Goal: Complete application form: Complete application form

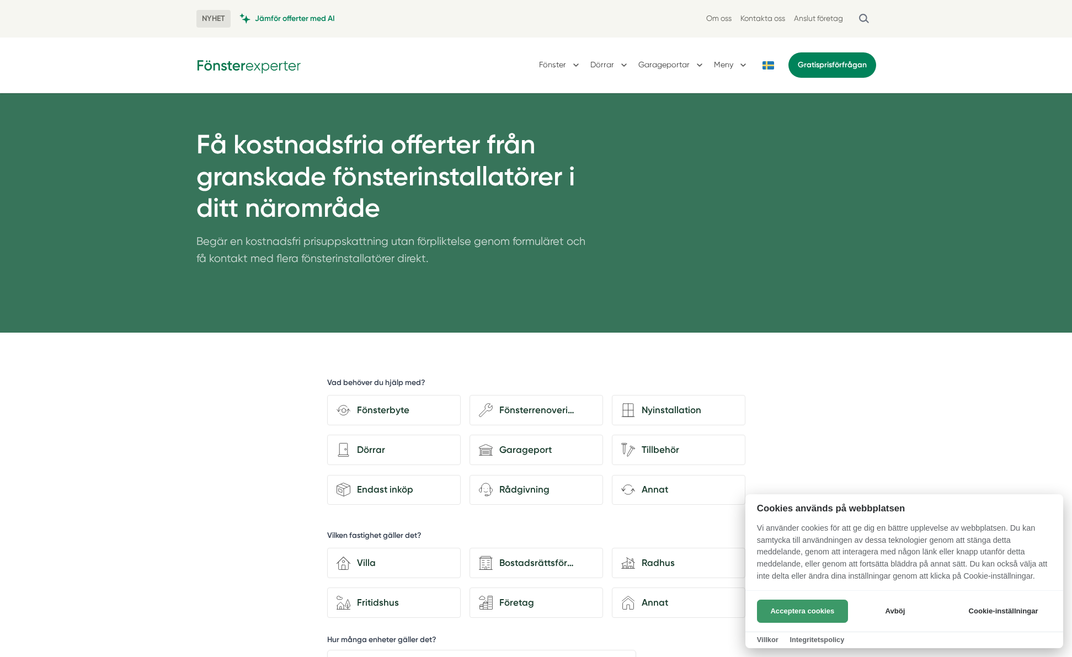
click at [793, 609] on button "Acceptera cookies" at bounding box center [802, 611] width 91 height 23
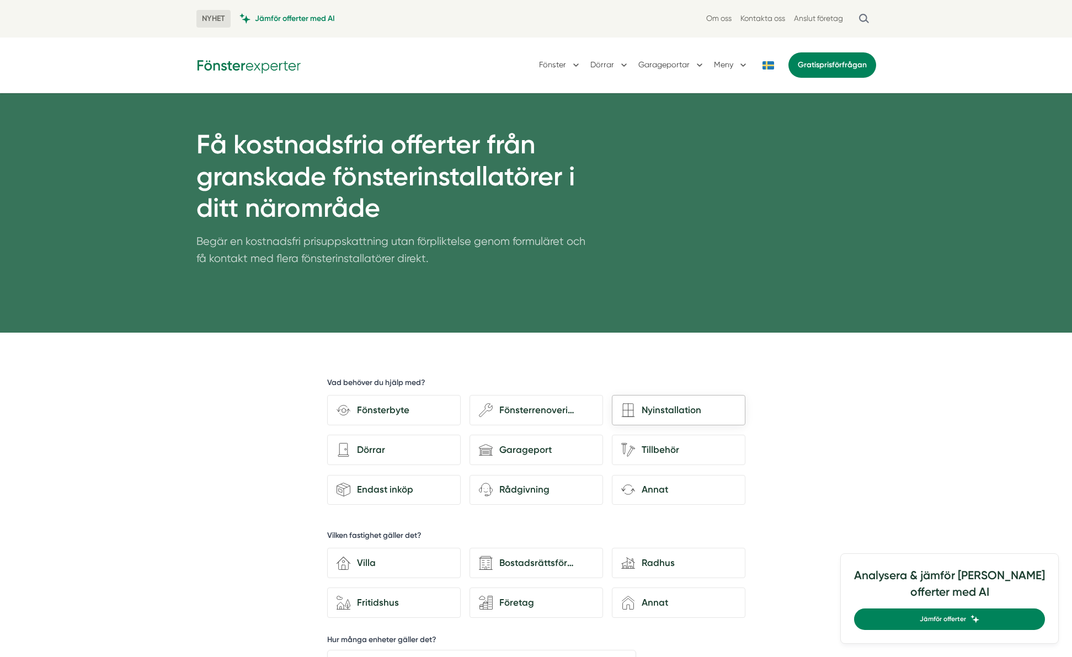
click at [676, 415] on div "Nyinstallation" at bounding box center [685, 410] width 101 height 15
click at [0, 0] on input "Nyinstallation" at bounding box center [0, 0] width 0 height 0
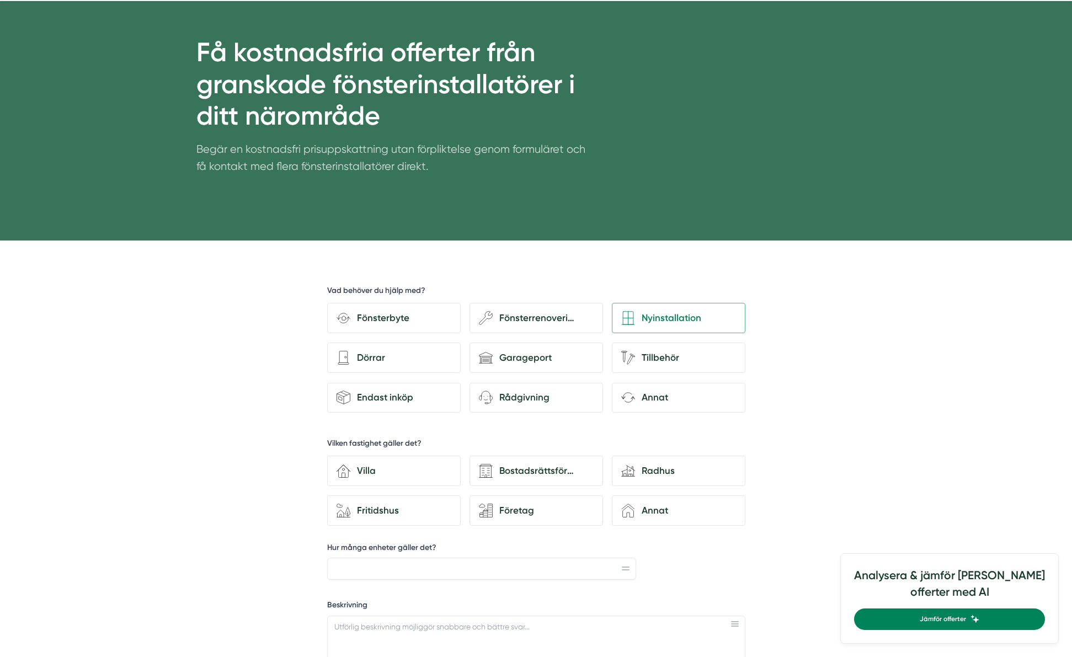
scroll to position [455, 0]
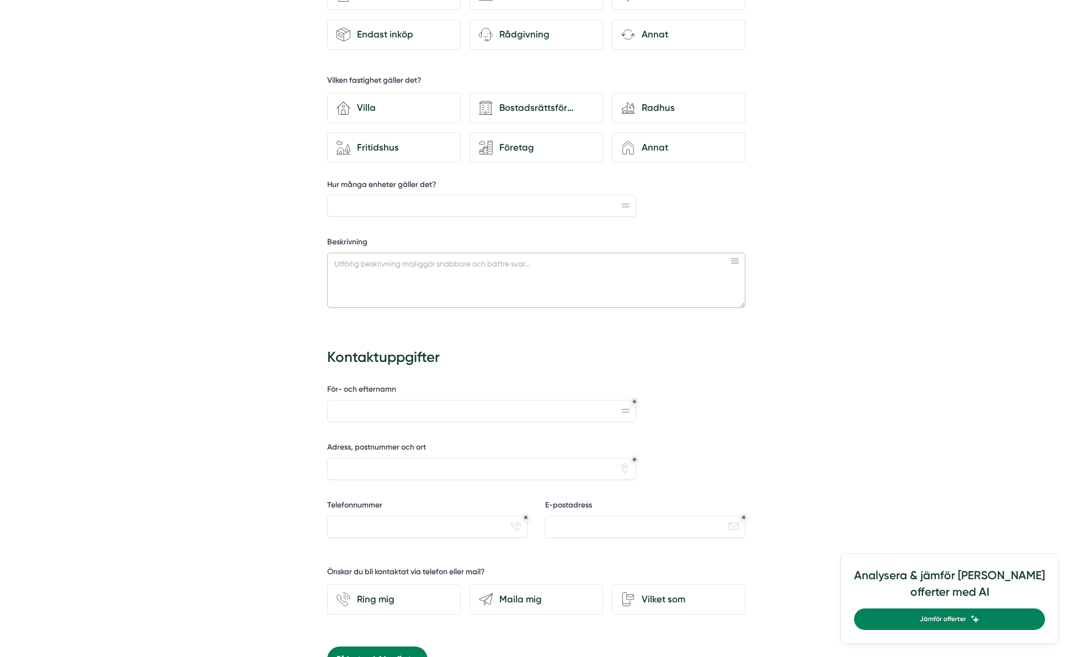
click at [459, 269] on textarea "Beskrivning" at bounding box center [536, 280] width 418 height 55
click at [481, 260] on textarea "Installation av totalt 8st nya fönster, 1st 1,4x0,6m 5st 1,5x1,5" at bounding box center [536, 280] width 418 height 55
click at [524, 260] on textarea "Installation av totalt 8st nya fönster, 1st 1,5x0,6m 5st 1,5x1,5" at bounding box center [536, 280] width 418 height 55
click at [584, 264] on textarea "Installation av totalt 8st nya fönster, 1st 1,5x0,6m 5st 1,4x1,5" at bounding box center [536, 280] width 418 height 55
drag, startPoint x: 441, startPoint y: 270, endPoint x: 472, endPoint y: 279, distance: 32.7
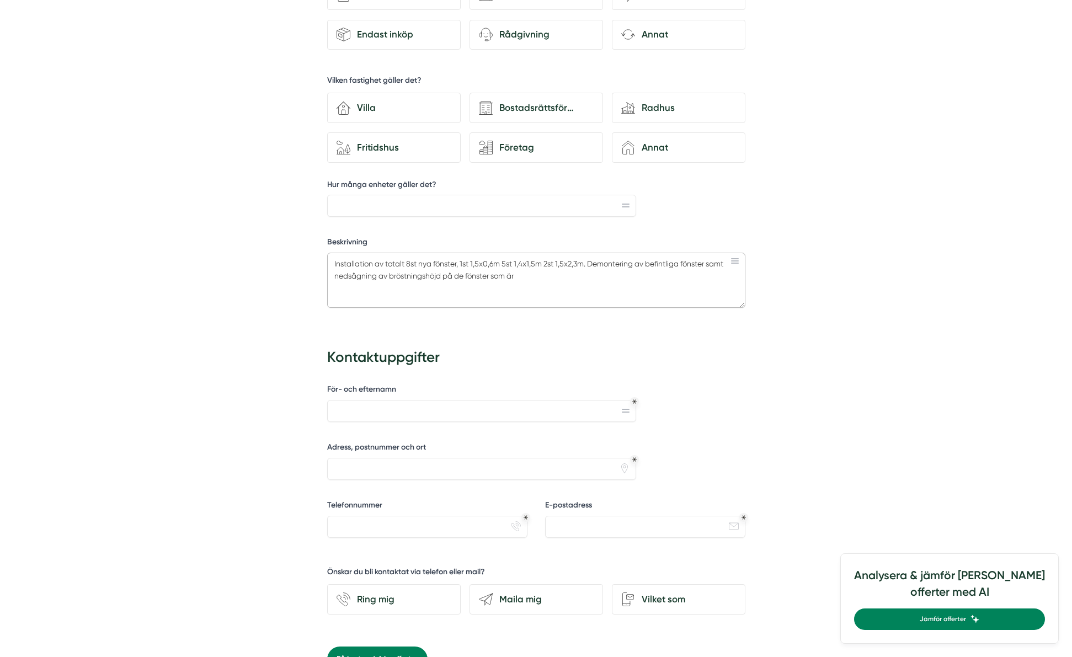
click at [445, 273] on textarea "Installation av totalt 8st nya fönster, 1st 1,5x0,6m 5st 1,4x1,5m 2st 1,5x2,3m.…" at bounding box center [536, 280] width 418 height 55
click at [443, 274] on textarea "Installation av totalt 8st nya fönster, 1st 1,5x0,6m 5st 1,4x1,5m 2st 1,5x2,3m.…" at bounding box center [536, 280] width 418 height 55
drag, startPoint x: 441, startPoint y: 273, endPoint x: 484, endPoint y: 282, distance: 44.2
click at [441, 273] on textarea "Installation av totalt 8st nya fönster, 1st 1,5x0,6m 5st 1,4x1,5m 2st 1,5x2,3m.…" at bounding box center [536, 280] width 418 height 55
click at [594, 272] on textarea "Installation av totalt 8st nya fönster, 1st 1,5x0,6m 5st 1,4x1,5m 2st 1,5x2,3m.…" at bounding box center [536, 280] width 418 height 55
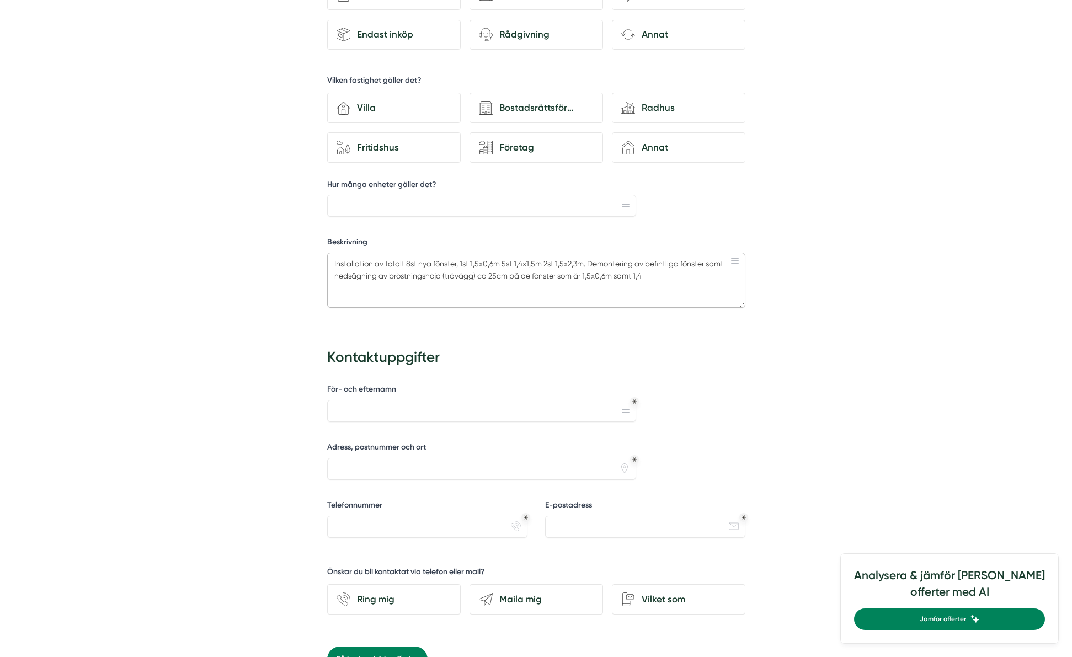
click at [521, 263] on textarea "Installation av totalt 8st nya fönster, 1st 1,5x0,6m 5st 1,4x1,5m 2st 1,5x2,3m.…" at bounding box center [536, 280] width 418 height 55
click at [534, 263] on textarea "Installation av totalt 8st nya fönster, 1st 1,5x0,6m 5st 1,5x1,5m 2st 1,5x2,3m.…" at bounding box center [536, 280] width 418 height 55
drag, startPoint x: 647, startPoint y: 275, endPoint x: 641, endPoint y: 275, distance: 6.1
click at [641, 275] on textarea "Installation av totalt 8st nya fönster, 1st 1,5x0,6m 5st 1,5x1,4m 2st 1,5x2,3m.…" at bounding box center [536, 280] width 418 height 55
click at [459, 263] on textarea "Installation av totalt 8st nya fönster, 1st 1,5x0,6m 5st 1,5x1,4m 2st 1,5x2,3m.…" at bounding box center [536, 280] width 418 height 55
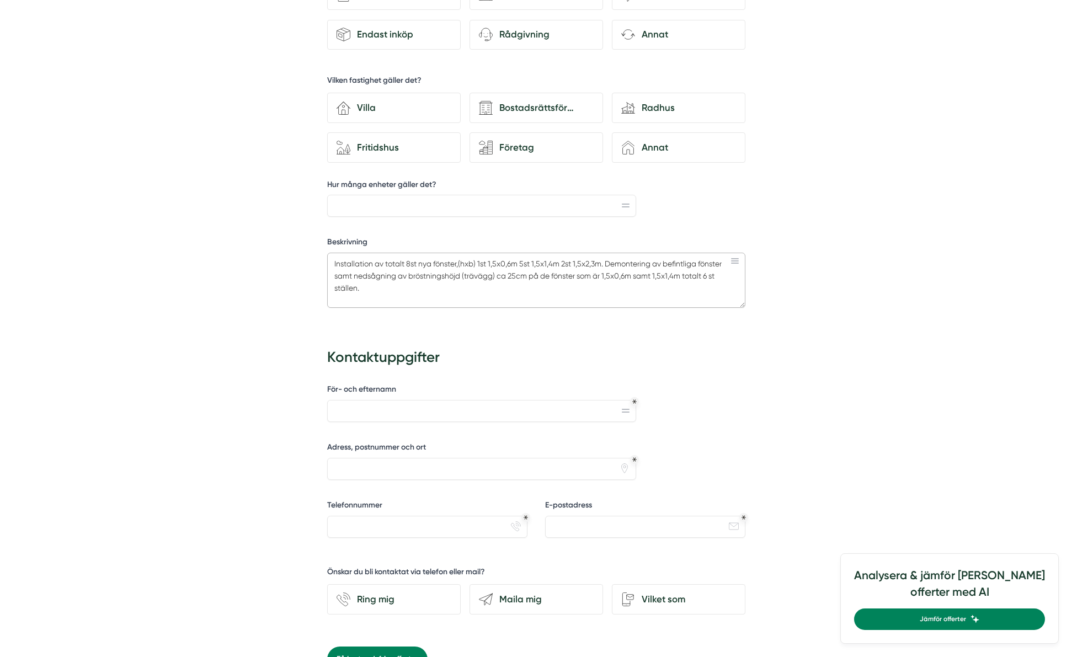
type textarea "Installation av totalt 8st nya fönster,(hxb) 1st 1,5x0,6m 5st 1,5x1,4m 2st 1,5x…"
click at [385, 408] on input "För- och efternamn" at bounding box center [482, 411] width 310 height 22
type input "Robert Bjurå"
type input "karl gerhards väg 2"
type input "0702270175"
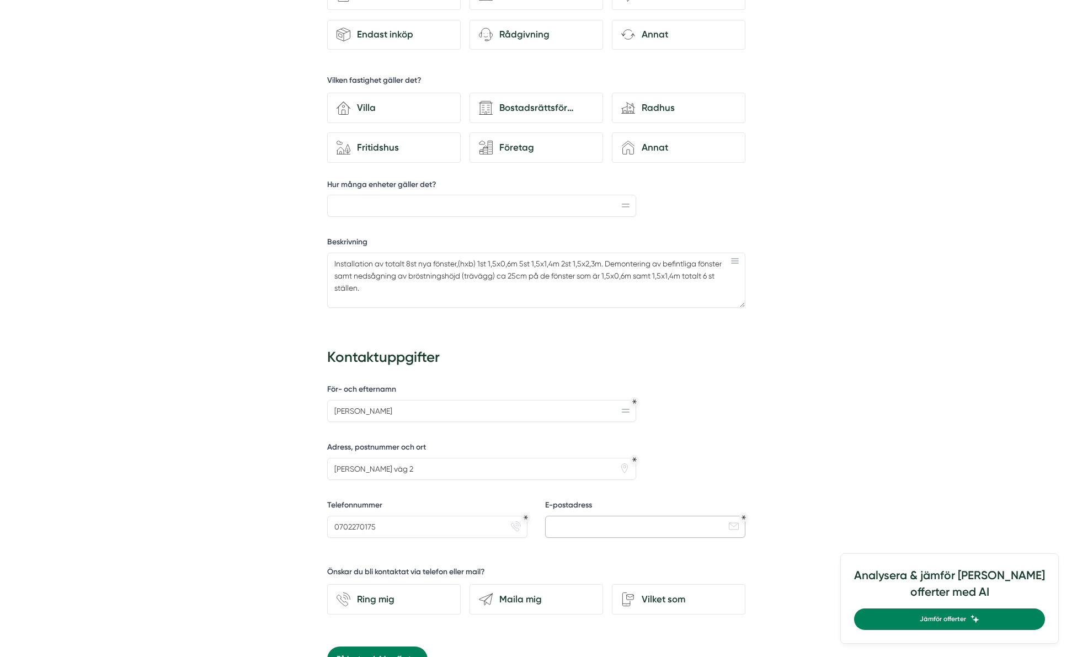
type input "robertbjura@gmail.com"
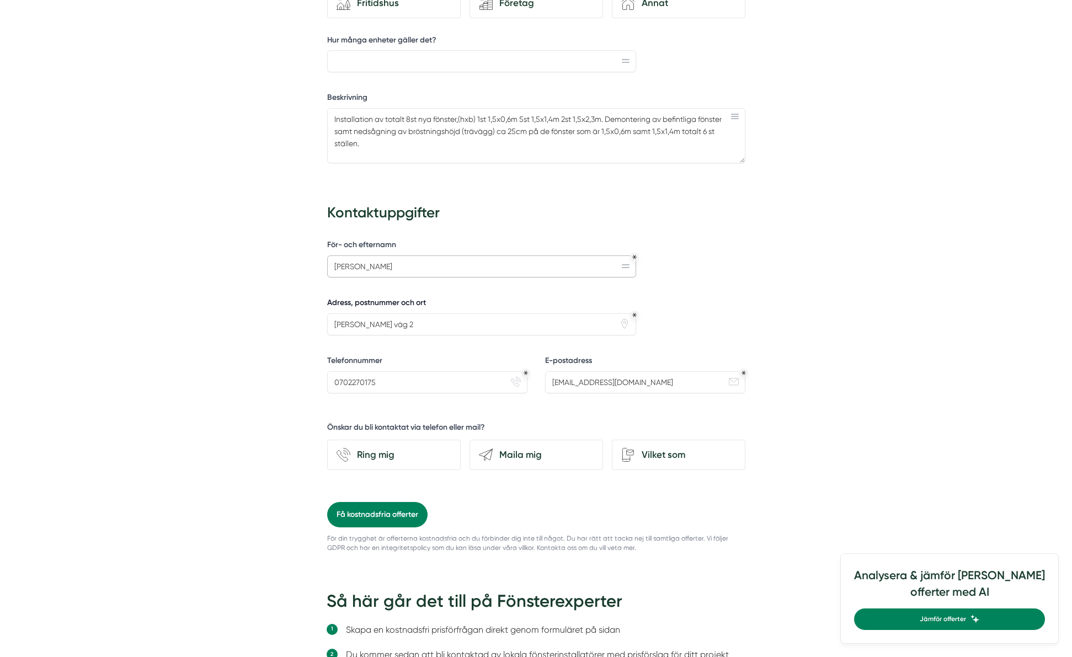
scroll to position [623, 0]
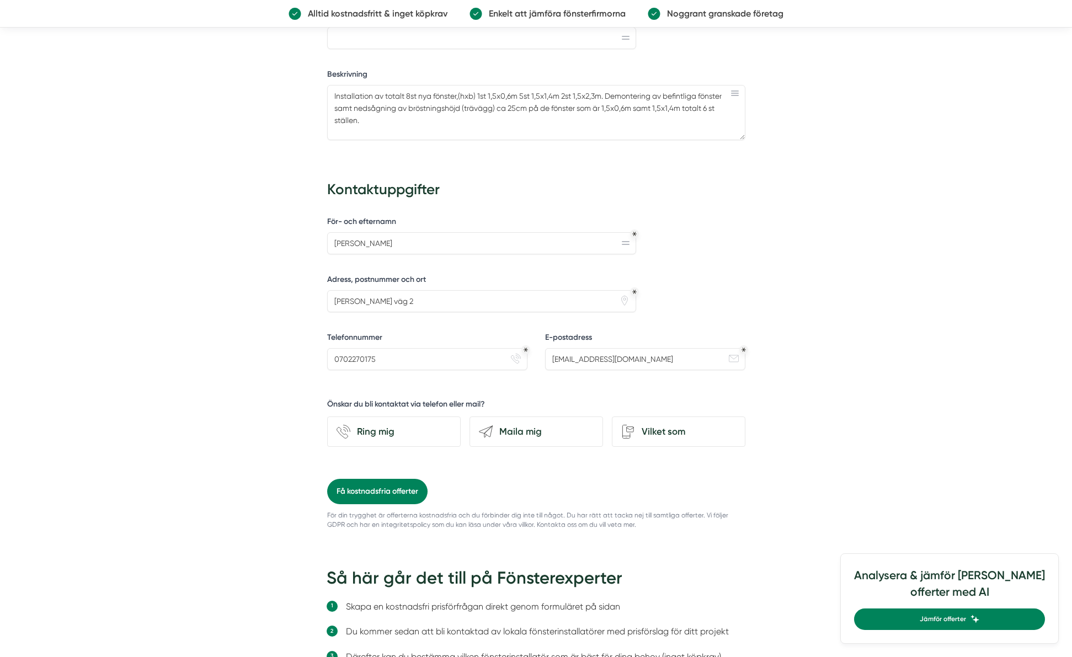
click at [482, 471] on div "För- och efternamn Robert Bjurå Adress, postnummer och ort karl gerhards väg 2 …" at bounding box center [536, 345] width 418 height 266
click at [657, 438] on div "Vilket som" at bounding box center [679, 432] width 134 height 30
click at [0, 0] on input "Vilket som" at bounding box center [0, 0] width 0 height 0
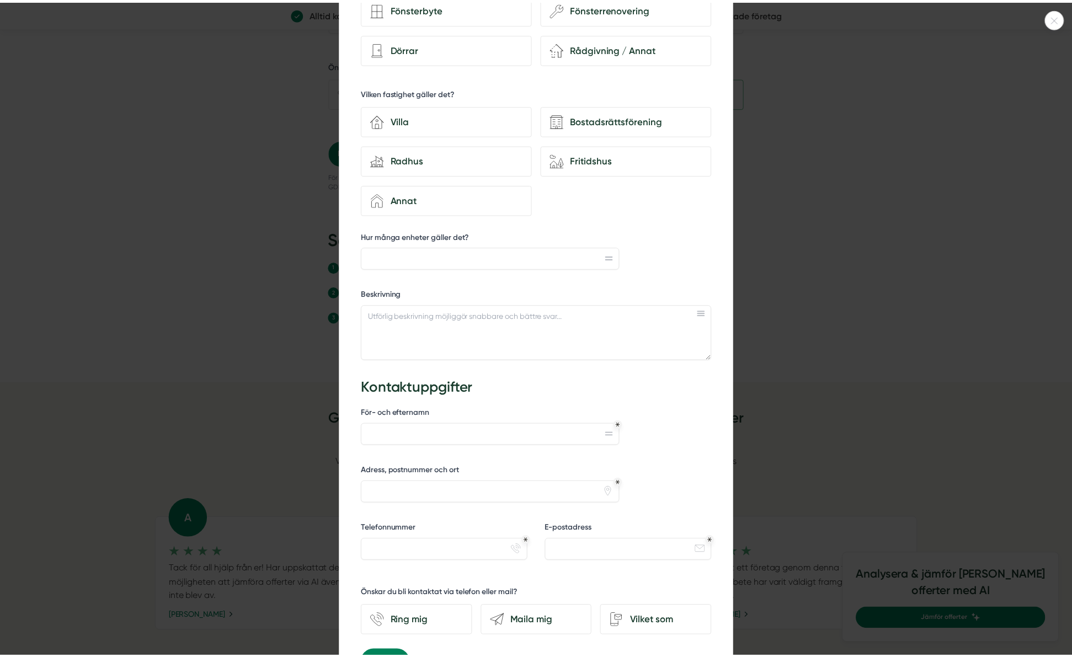
scroll to position [194, 0]
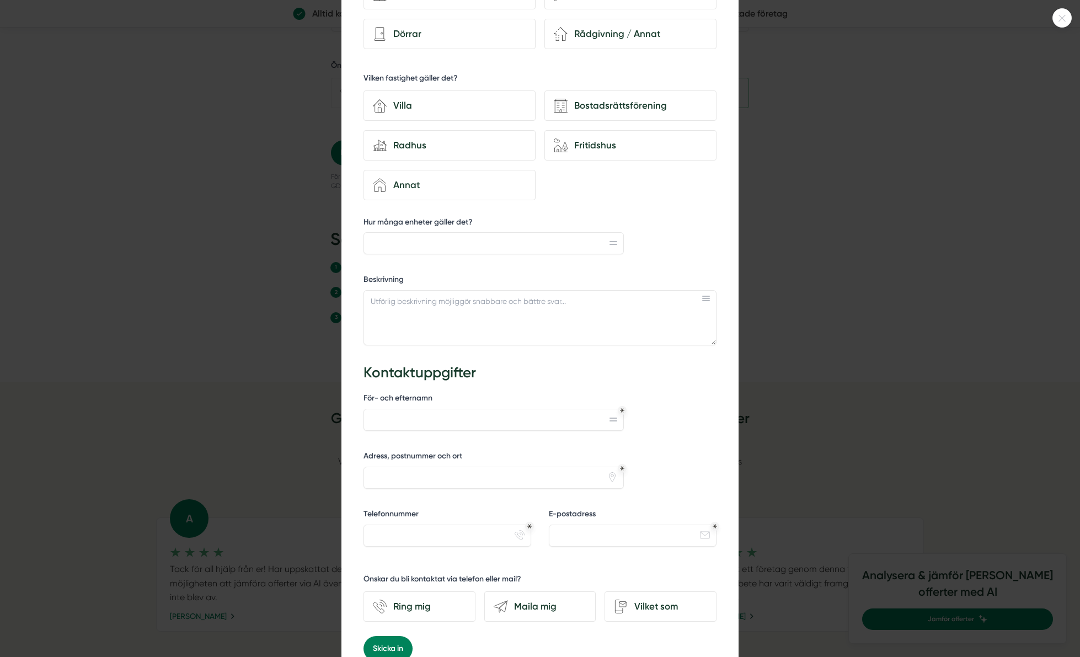
click at [1059, 17] on icon at bounding box center [1062, 18] width 18 height 7
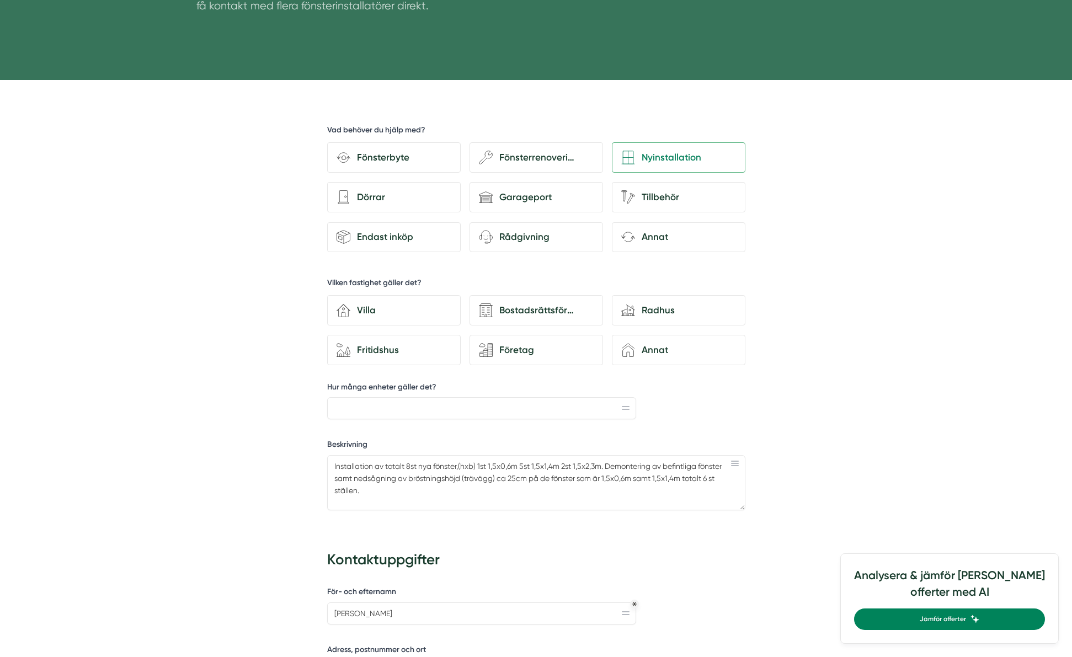
scroll to position [253, 0]
click at [390, 313] on div "Villa" at bounding box center [400, 310] width 101 height 15
click at [0, 0] on input "house-3 Villa" at bounding box center [0, 0] width 0 height 0
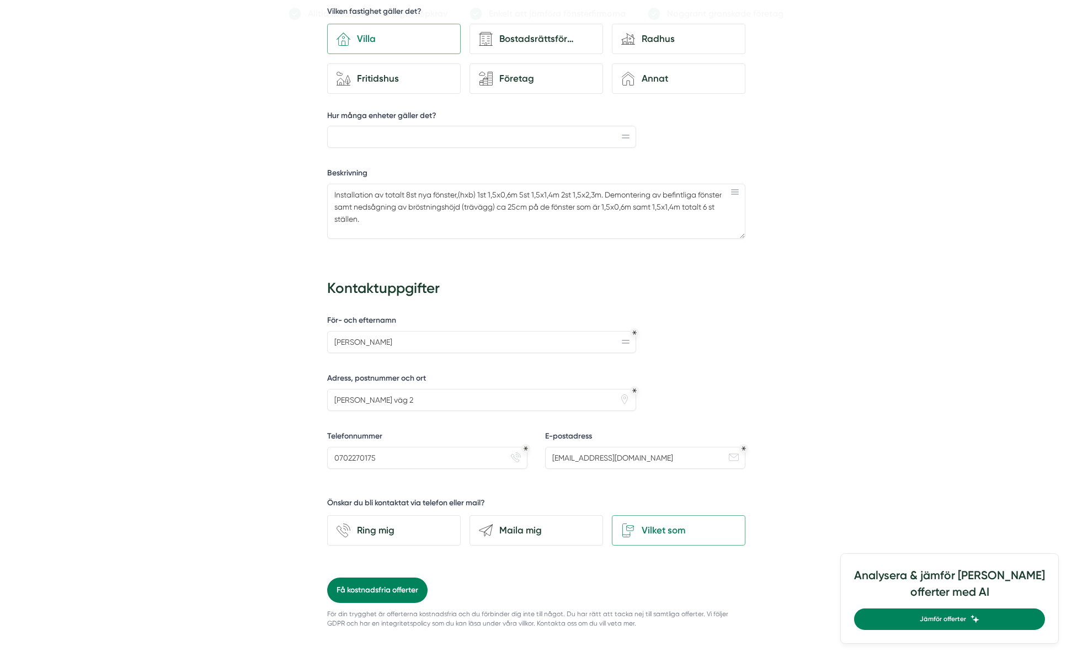
scroll to position [668, 0]
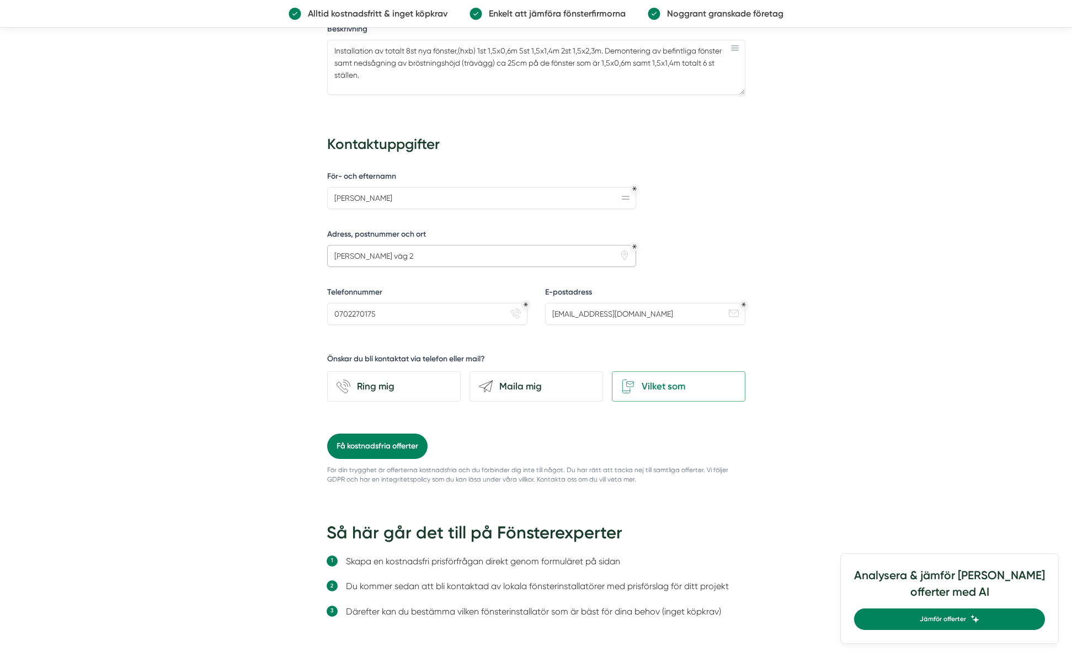
click at [486, 252] on input "karl gerhards väg 2" at bounding box center [482, 256] width 310 height 22
type input "karl gerhards väg 2"
click at [428, 201] on input "Robert Bjurå" at bounding box center [482, 198] width 310 height 22
type input "Robert Bjurå"
click at [408, 318] on input "0702270175" at bounding box center [427, 314] width 200 height 22
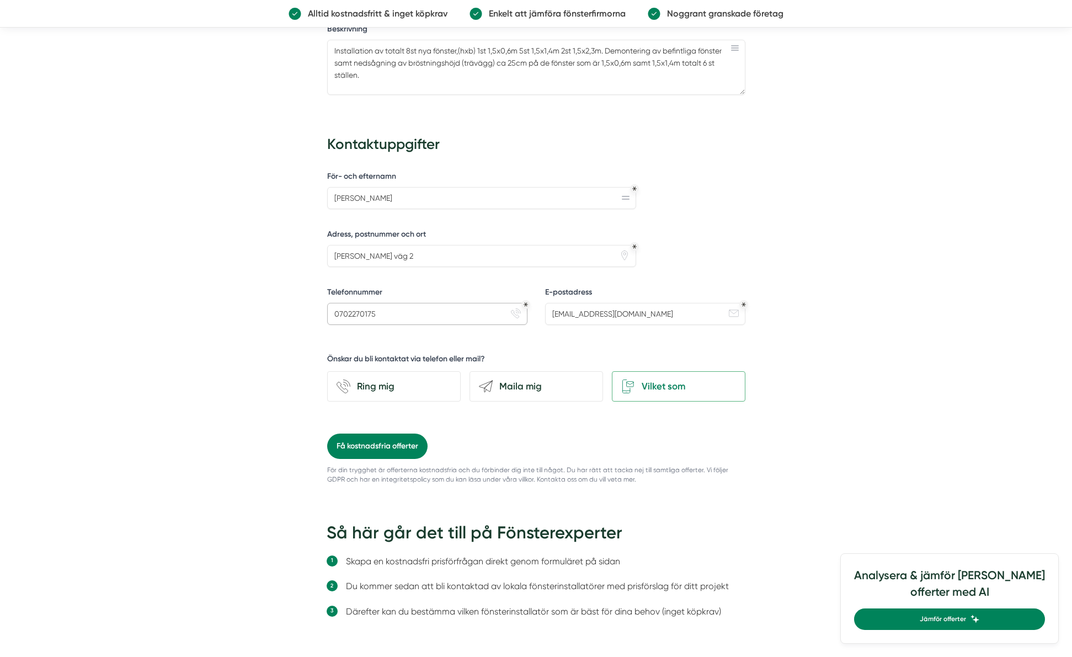
type input "0702270175"
click at [655, 313] on input "robertbjura@gmail.com" at bounding box center [645, 314] width 200 height 22
click at [847, 358] on div "Få kostnadsfria offerter från granskade fönsterinstallatörer i ditt närområde B…" at bounding box center [536, 188] width 1072 height 1527
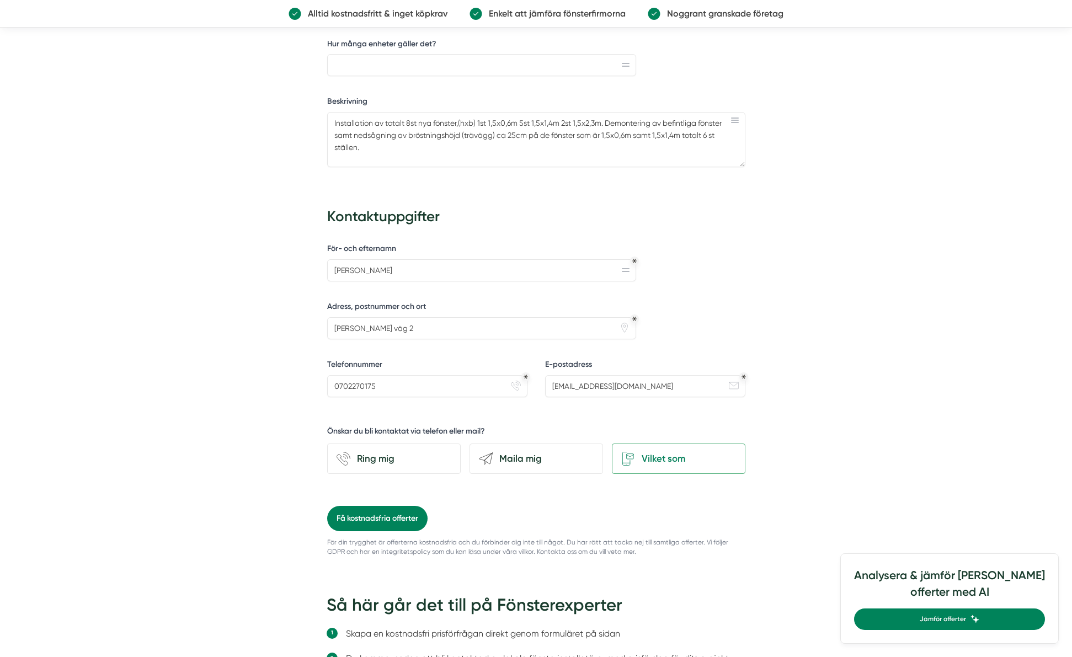
scroll to position [300, 0]
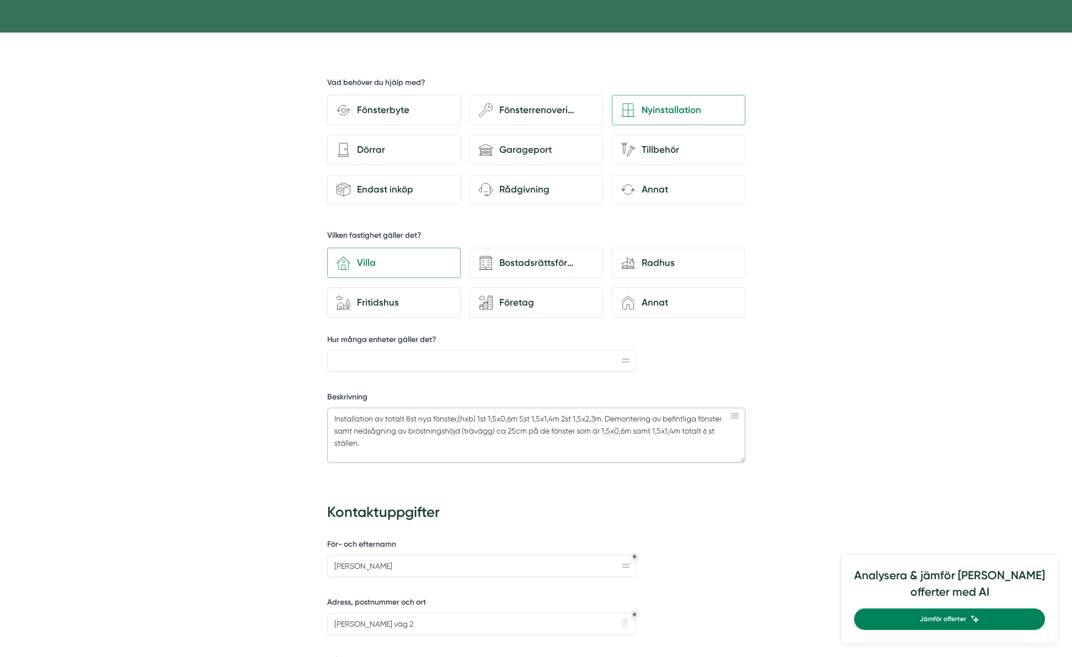
click at [398, 447] on textarea "Installation av totalt 8st nya fönster,(hxb) 1st 1,5x0,6m 5st 1,5x1,4m 2st 1,5x…" at bounding box center [536, 435] width 418 height 55
click at [644, 443] on textarea "Installation av totalt 8st nya fönster,(hxb) 1st 1,5x0,6m 5st 1,5x1,4m 2st 1,5x…" at bounding box center [536, 435] width 418 height 55
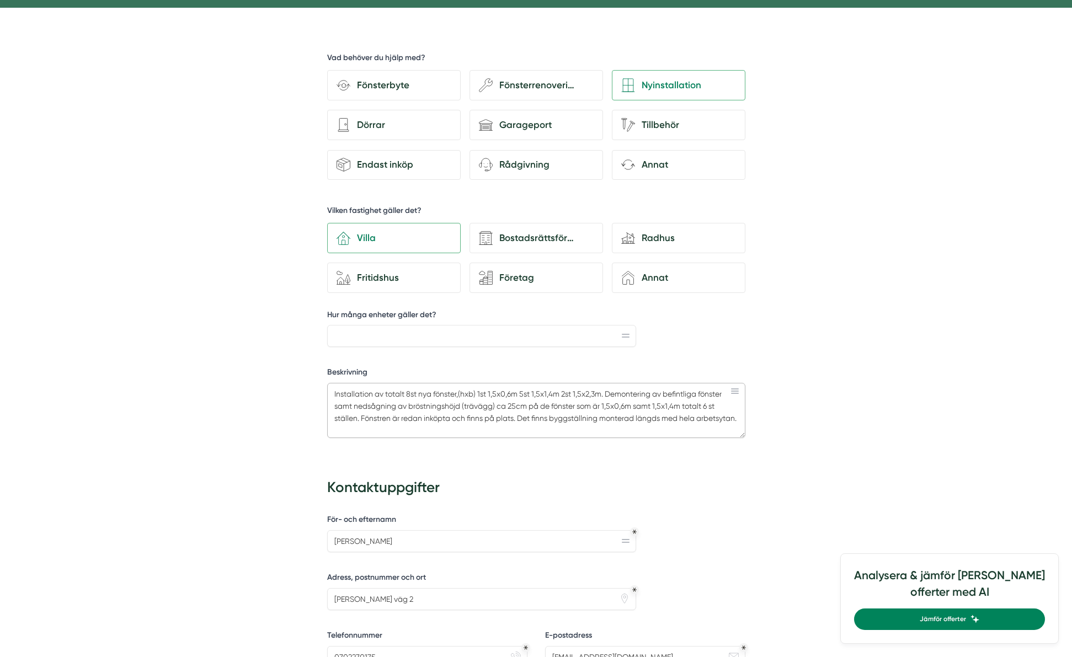
scroll to position [325, 0]
type textarea "Installation av totalt 8st nya fönster,(hxb) 1st 1,5x0,6m 5st 1,5x1,4m 2st 1,5x…"
click at [465, 335] on input "Hur många enheter gäller det?" at bounding box center [482, 336] width 310 height 22
type input "8"
click at [763, 340] on div "d35abcdf-8317-4fc9-a841-90f623c1ce98 Vad behöver du hjälp med? Fönsterbyte wenc…" at bounding box center [536, 514] width 541 height 1012
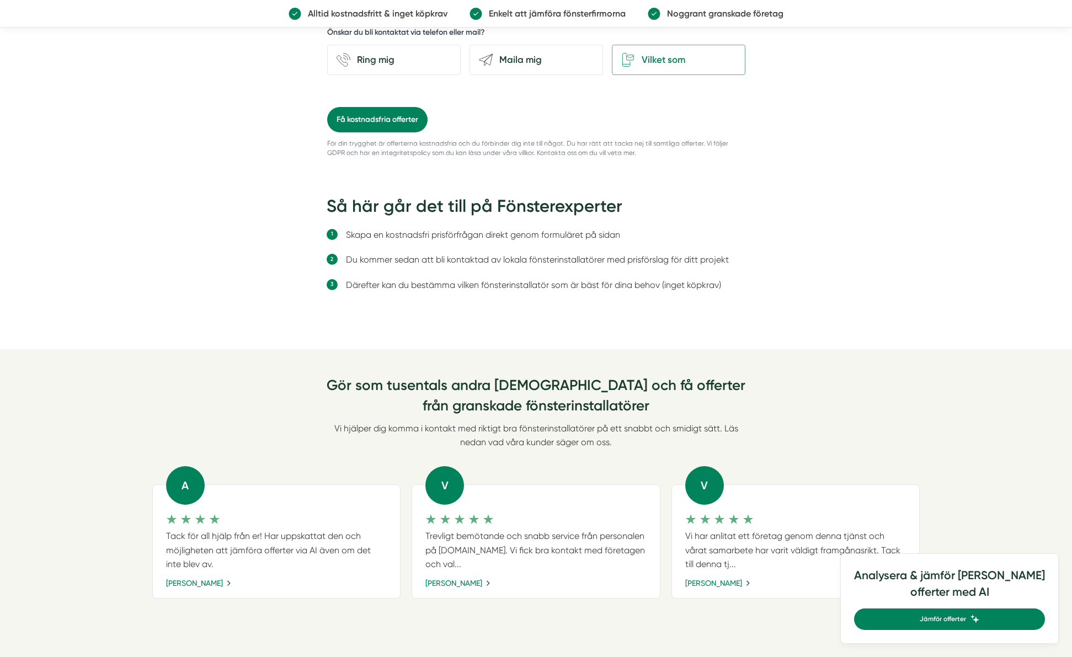
scroll to position [996, 0]
click at [388, 116] on button "Få kostnadsfria offerter" at bounding box center [377, 118] width 100 height 25
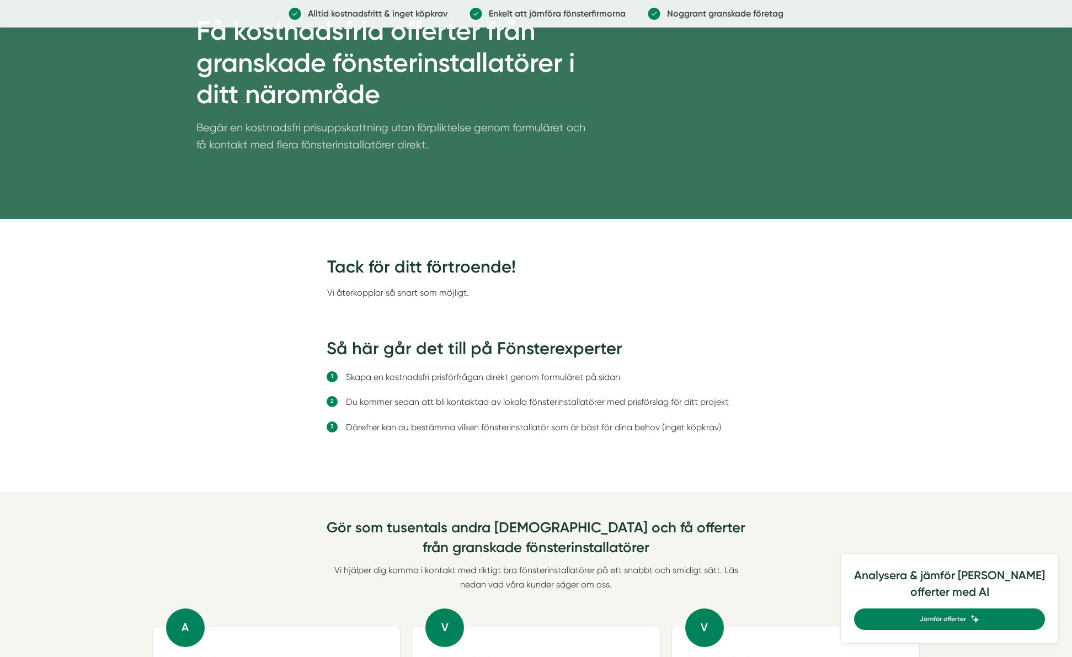
scroll to position [0, 0]
